Goal: Find specific page/section: Locate a particular part of the current website

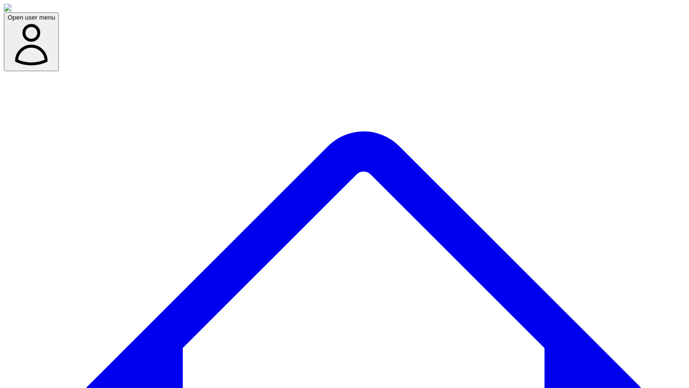
copy div "Overview"
